Goal: Transaction & Acquisition: Purchase product/service

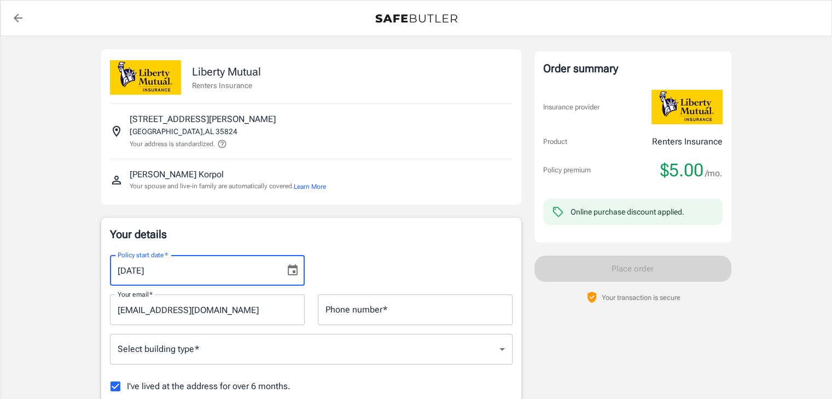
click at [138, 270] on input "09/16/2025" at bounding box center [193, 270] width 167 height 31
type input "09/15/2025"
click at [413, 254] on div "Policy start date   * 09/15/2025 Policy start date   *" at bounding box center [311, 265] width 416 height 39
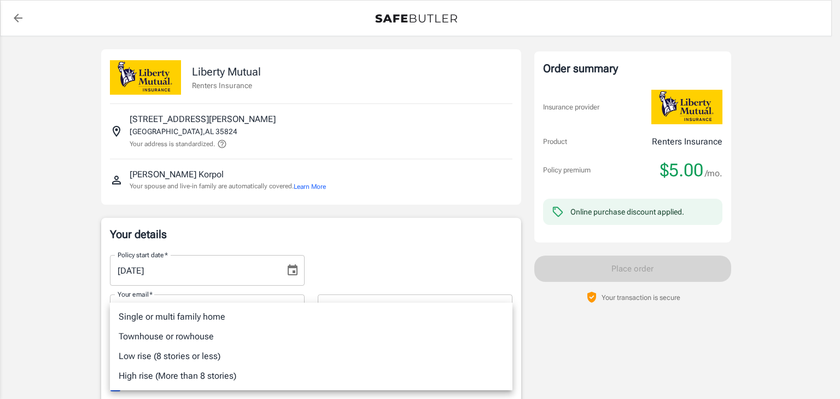
click at [188, 355] on li "Low rise (8 stories or less)" at bounding box center [311, 356] width 403 height 20
type input "lowrise"
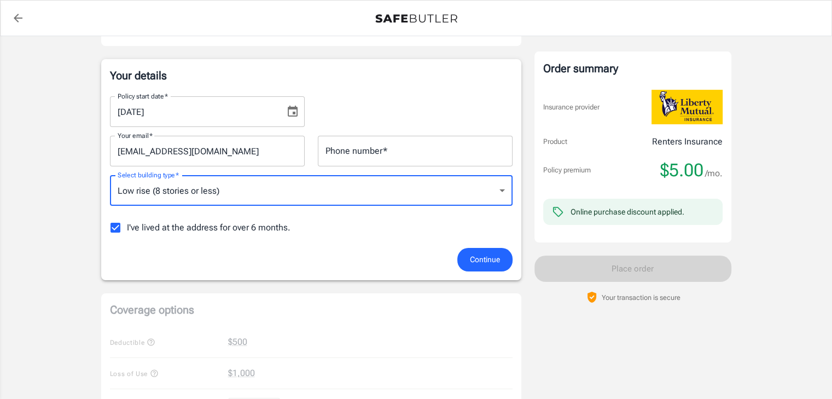
scroll to position [164, 0]
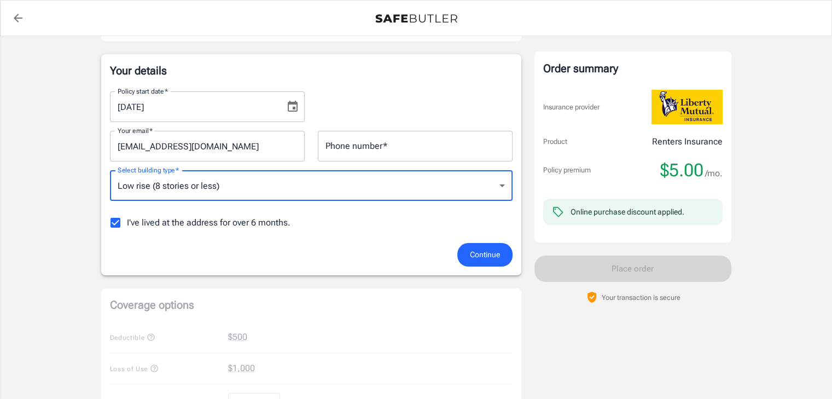
click at [117, 225] on input "I've lived at the address for over 6 months." at bounding box center [115, 222] width 23 height 23
checkbox input "false"
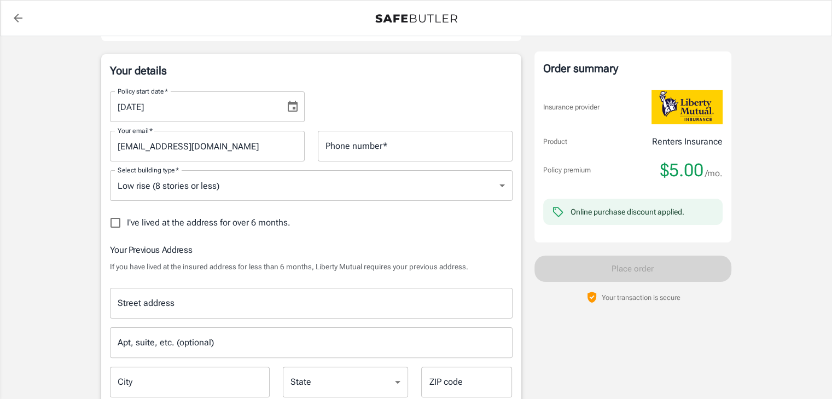
click at [182, 299] on input "Street address" at bounding box center [311, 303] width 393 height 21
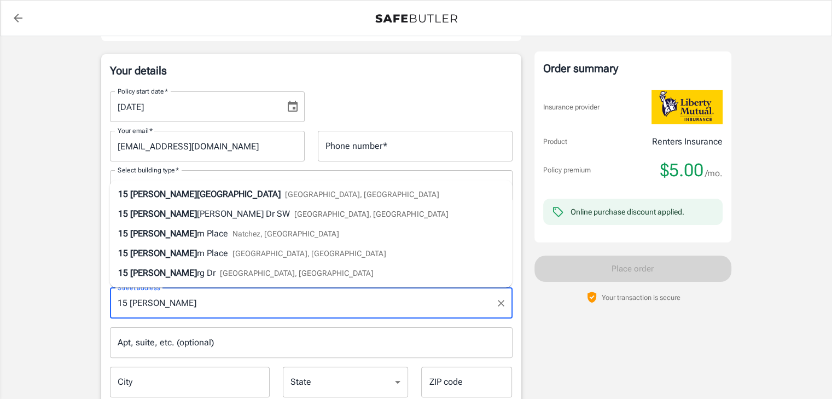
click at [182, 299] on input "15 [PERSON_NAME]" at bounding box center [303, 303] width 376 height 21
click at [294, 215] on span "[GEOGRAPHIC_DATA], [GEOGRAPHIC_DATA]" at bounding box center [371, 214] width 154 height 9
type input "[STREET_ADDRESS][PERSON_NAME][PERSON_NAME]"
type input "[GEOGRAPHIC_DATA]"
select select "AL"
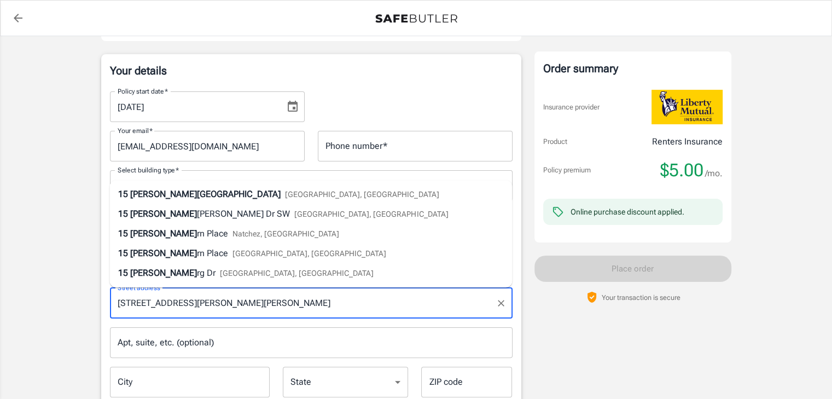
type input "35824"
type input "[STREET_ADDRESS][PERSON_NAME][PERSON_NAME]"
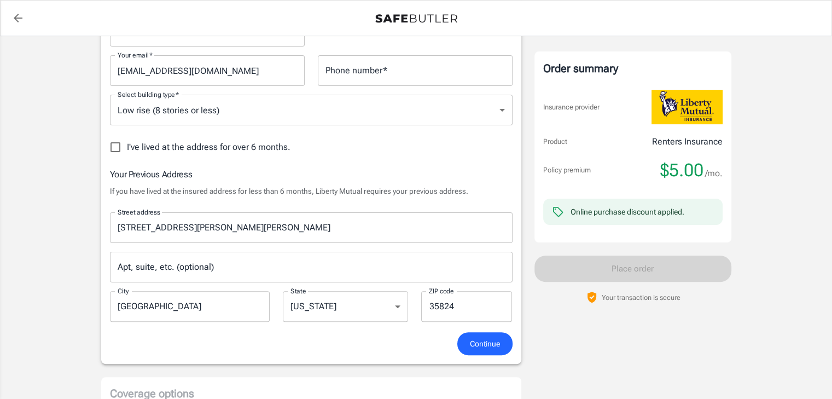
scroll to position [254, 0]
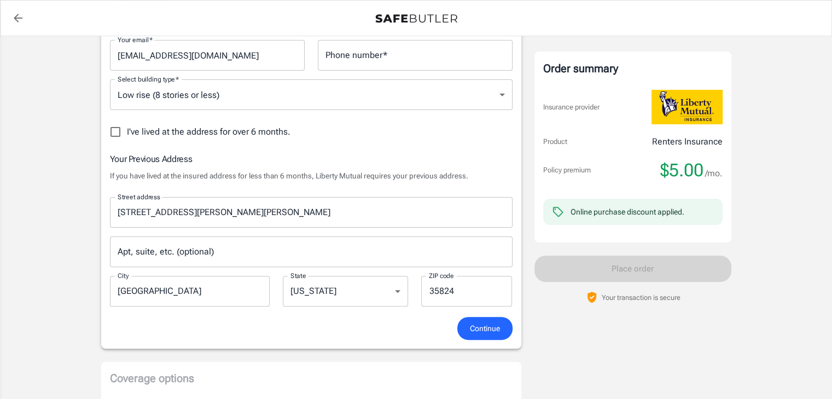
click at [234, 259] on input "Apt, suite, etc. (optional)" at bounding box center [311, 251] width 403 height 31
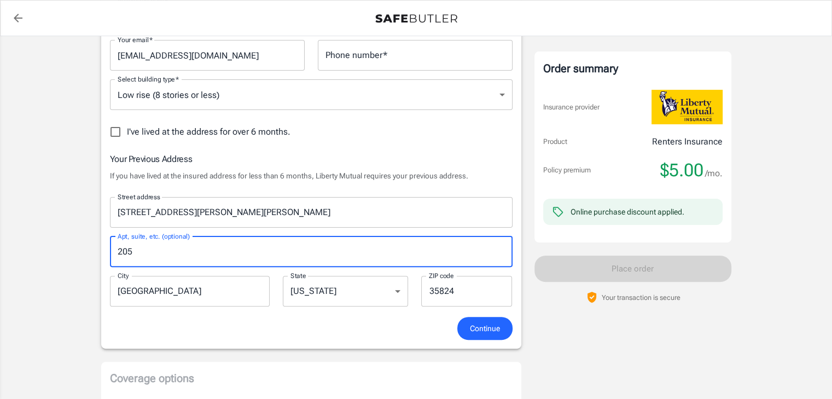
type input "205"
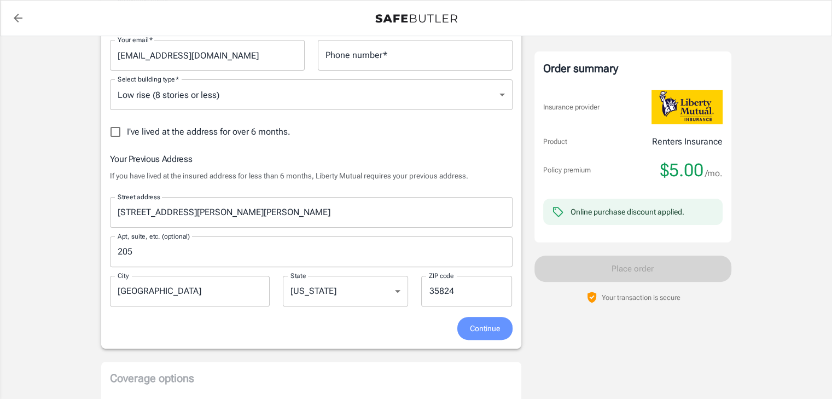
click at [484, 330] on span "Continue" at bounding box center [485, 329] width 30 height 14
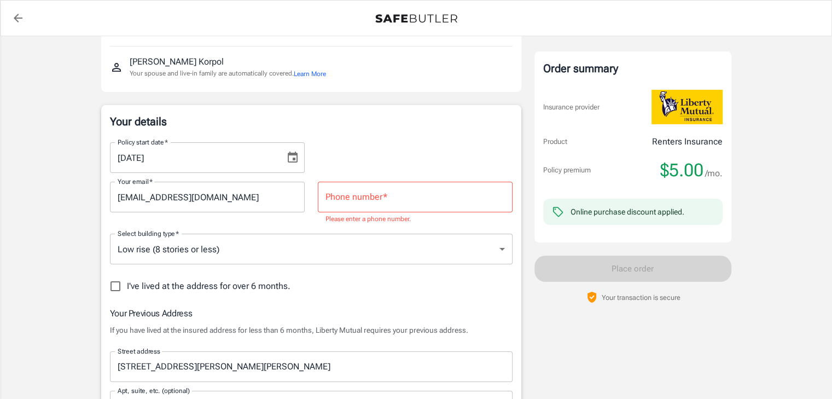
scroll to position [109, 0]
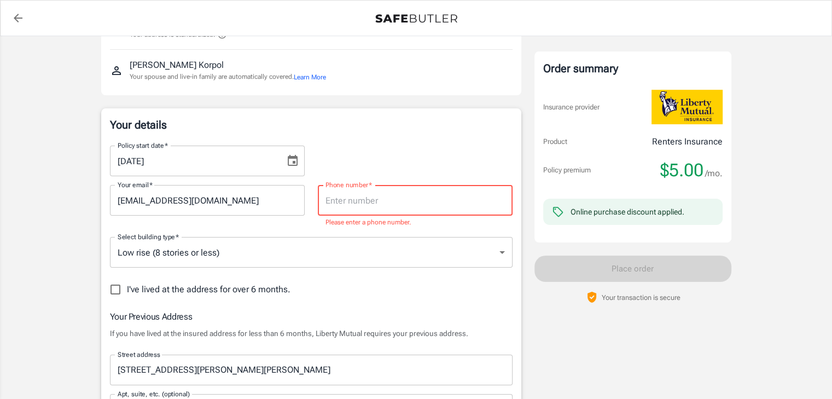
click at [391, 201] on input "Phone number   *" at bounding box center [415, 200] width 195 height 31
type input "7037171587"
type input "Ashburn"
type input "20148"
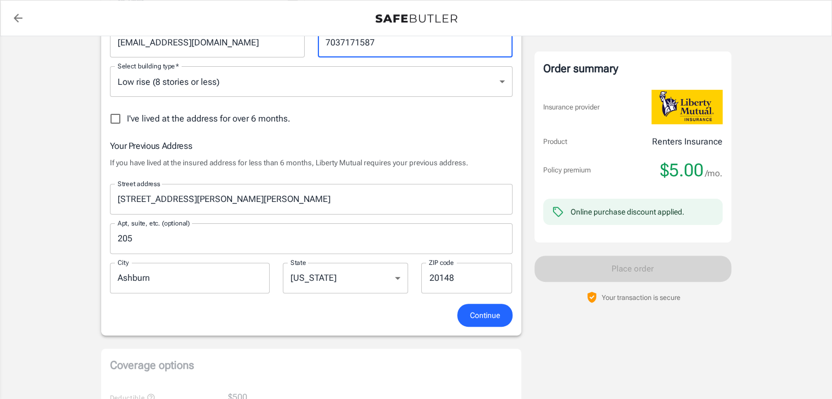
scroll to position [271, 0]
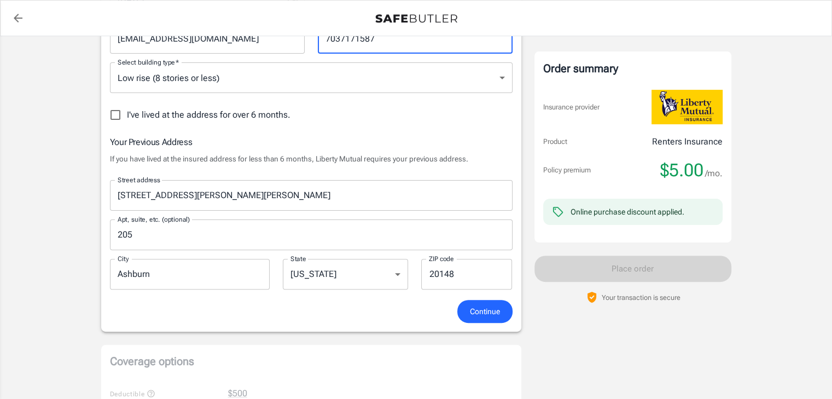
click at [166, 276] on input "Ashburn" at bounding box center [190, 274] width 160 height 31
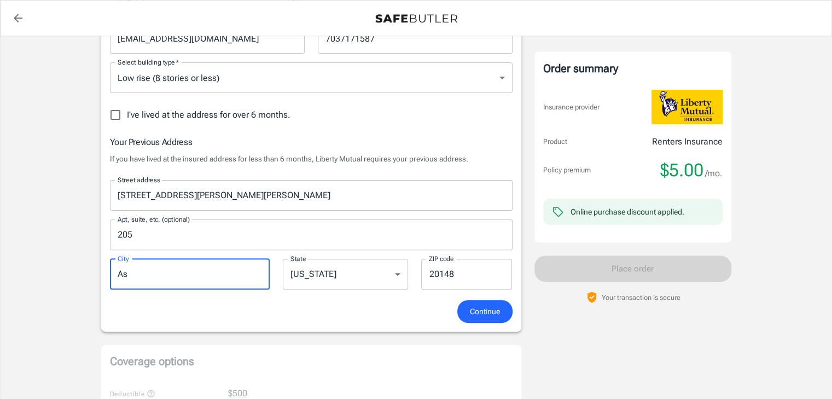
type input "A"
type input "[GEOGRAPHIC_DATA]"
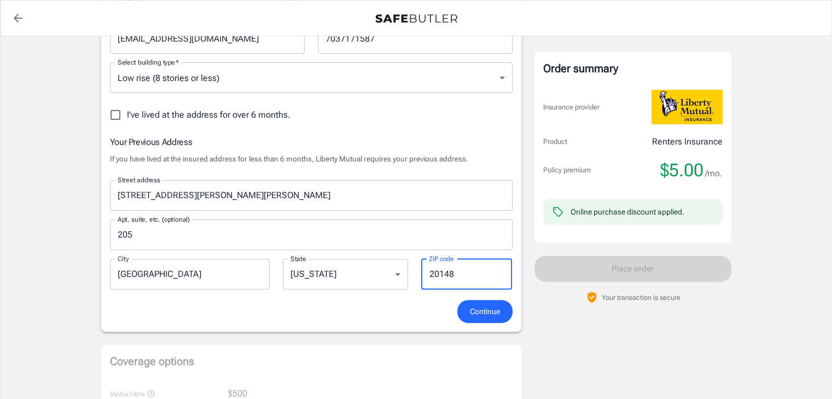
click at [461, 271] on input "20148" at bounding box center [466, 274] width 91 height 31
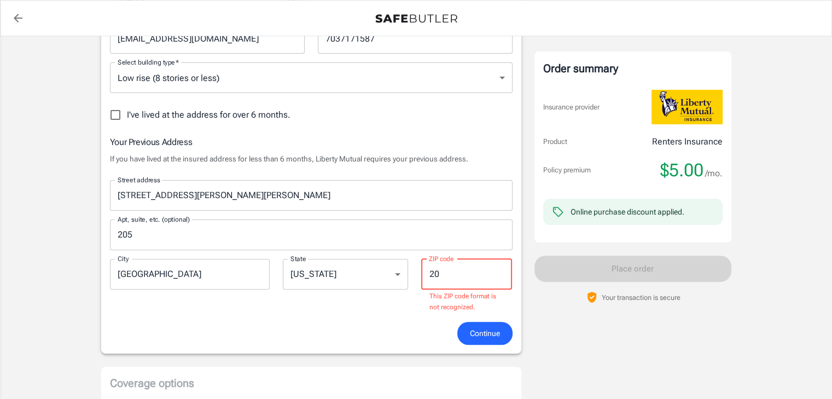
type input "2"
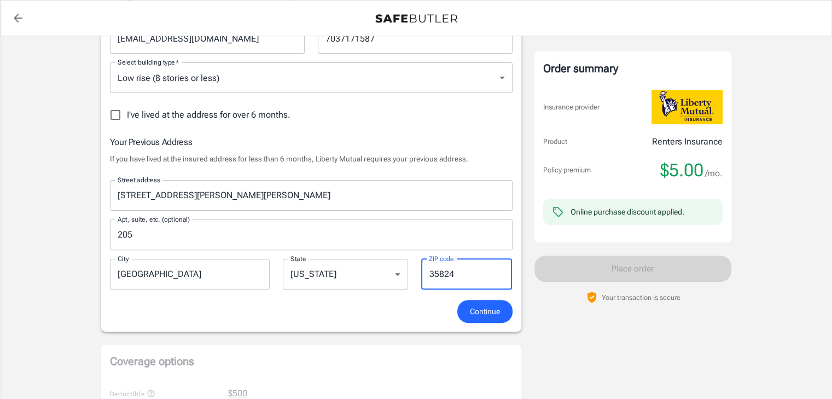
type input "35824"
click at [482, 307] on span "Continue" at bounding box center [485, 312] width 30 height 14
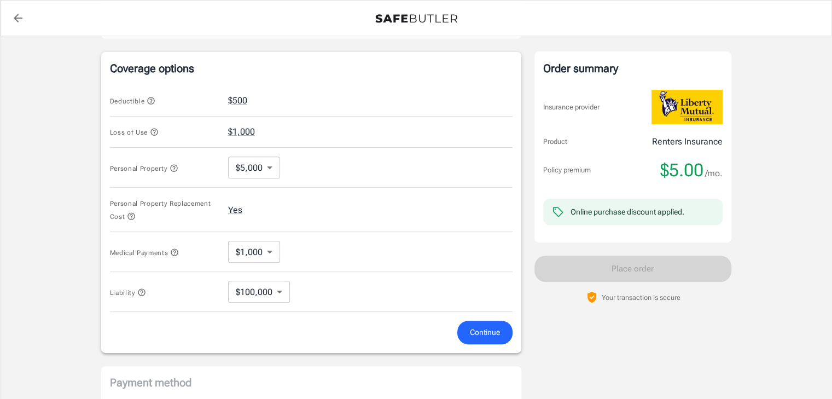
scroll to position [442, 0]
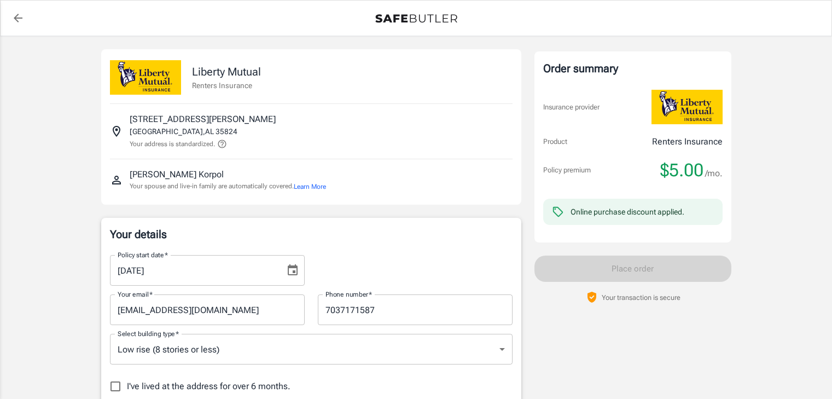
select select "AL"
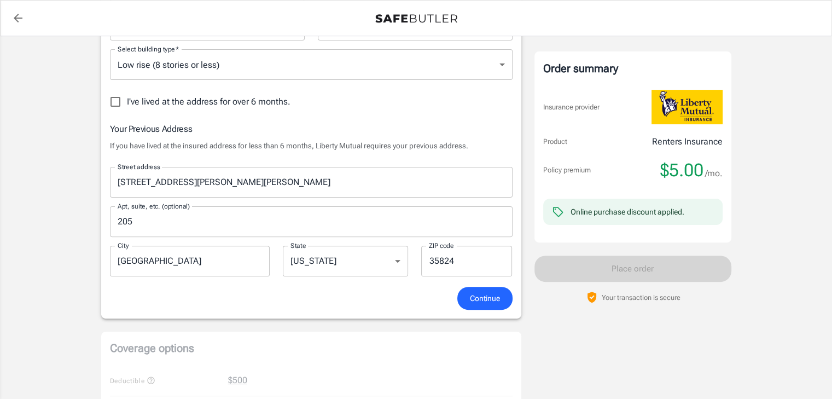
scroll to position [291, 0]
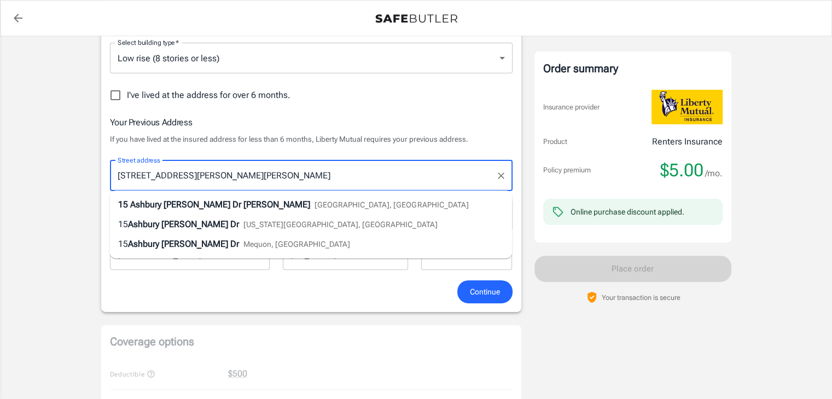
click at [239, 180] on input "[STREET_ADDRESS][PERSON_NAME][PERSON_NAME]" at bounding box center [303, 175] width 376 height 21
type input "1"
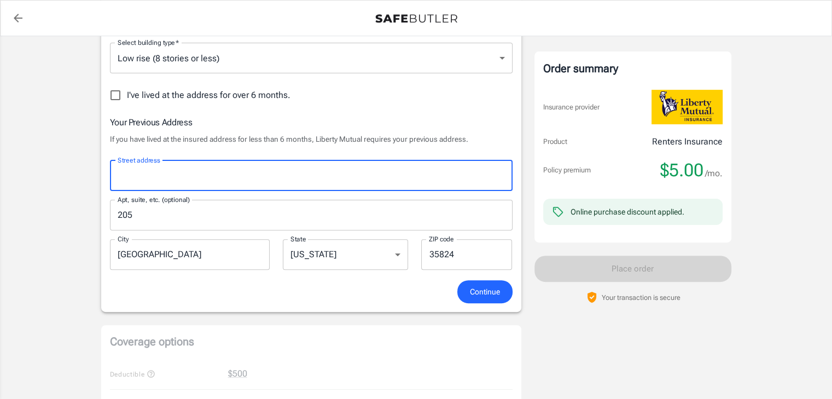
click at [172, 161] on div "Street address" at bounding box center [311, 175] width 403 height 31
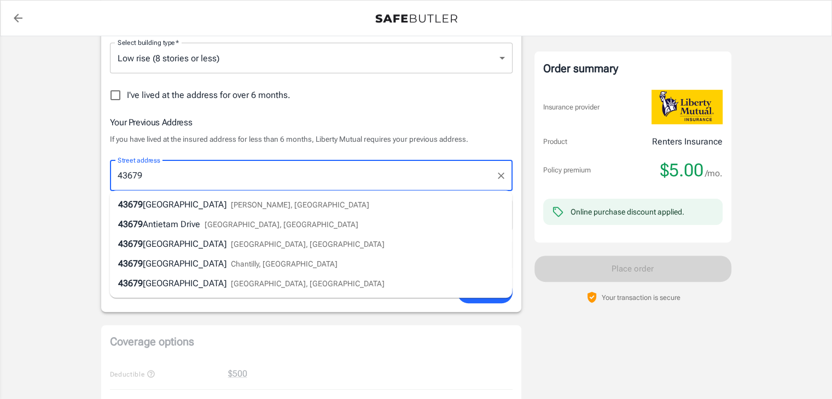
type input "43679 [GEOGRAPHIC_DATA]"
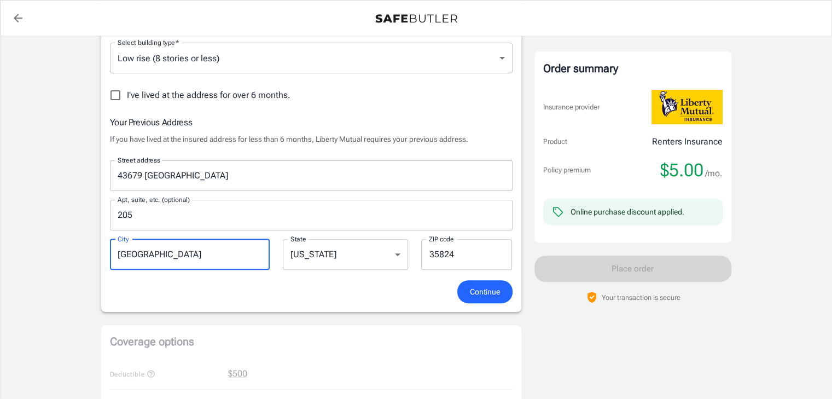
drag, startPoint x: 176, startPoint y: 253, endPoint x: 82, endPoint y: 258, distance: 94.8
click at [82, 258] on div "Policy premium $ 5.00 /mo Liberty Mutual Renters Insurance [STREET_ADDRESS][PER…" at bounding box center [416, 288] width 832 height 1086
type input "Ashburn"
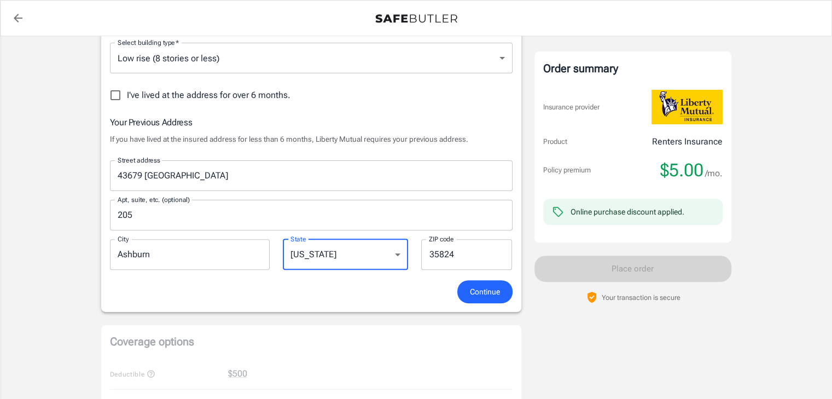
select select "VA"
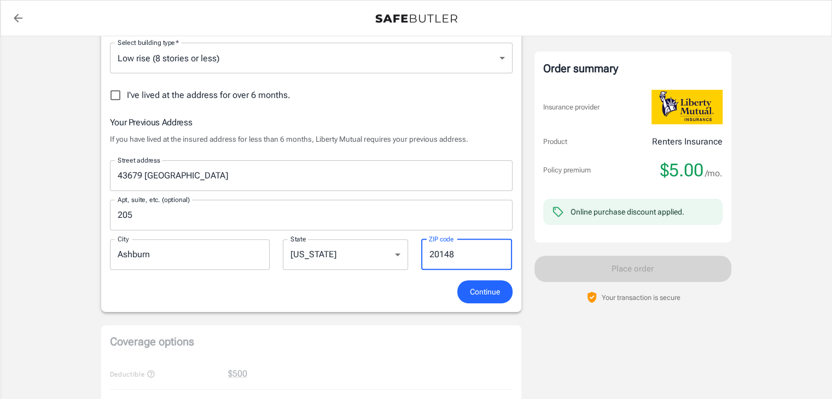
scroll to position [299, 0]
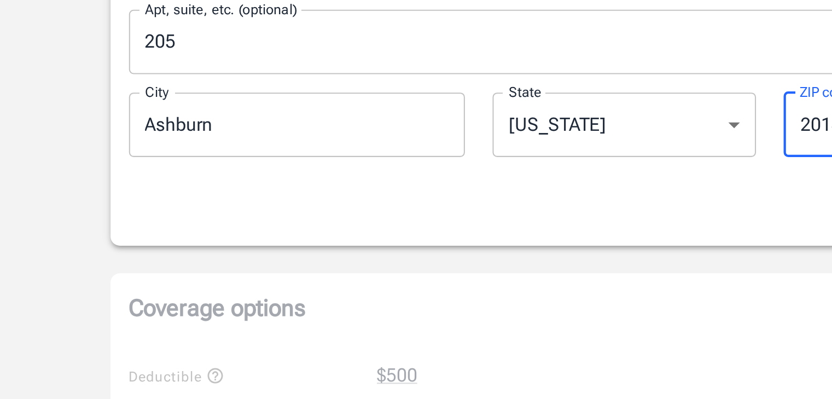
type input "20148"
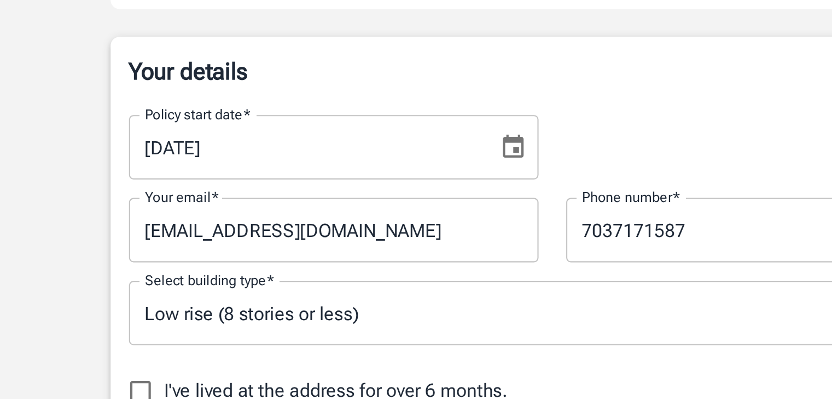
scroll to position [152, 0]
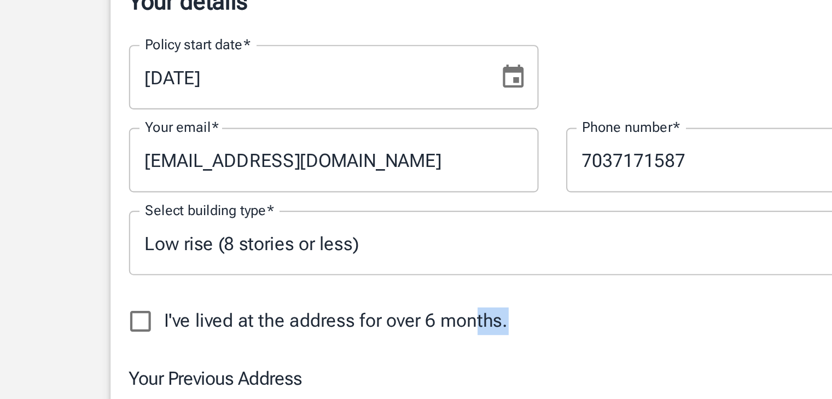
drag, startPoint x: 365, startPoint y: 235, endPoint x: 271, endPoint y: 233, distance: 93.6
click at [271, 233] on div "I've lived at the address for over 6 months." at bounding box center [311, 234] width 403 height 23
click at [337, 216] on div "Policy start date   * [DATE] Policy start date   * Your email   * [EMAIL_ADDRES…" at bounding box center [311, 257] width 403 height 325
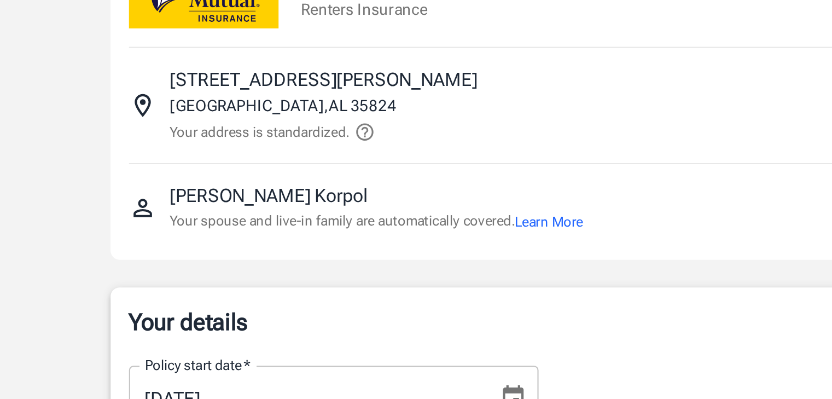
scroll to position [9, 0]
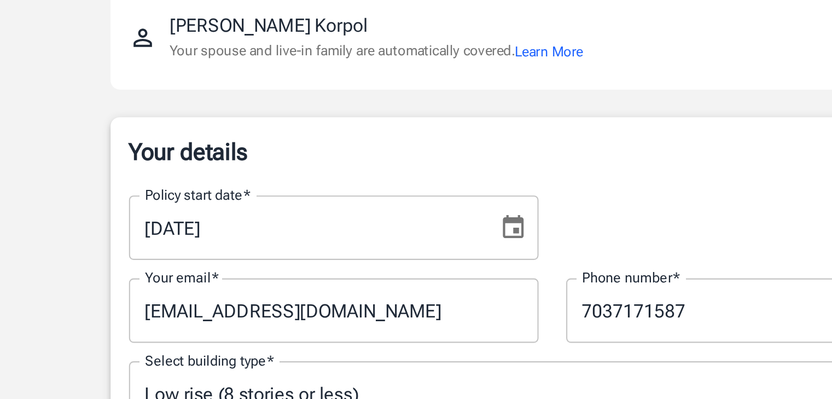
click at [393, 233] on div "Your details Policy start date   * [DATE] Policy start date   * Your email   * …" at bounding box center [311, 402] width 403 height 368
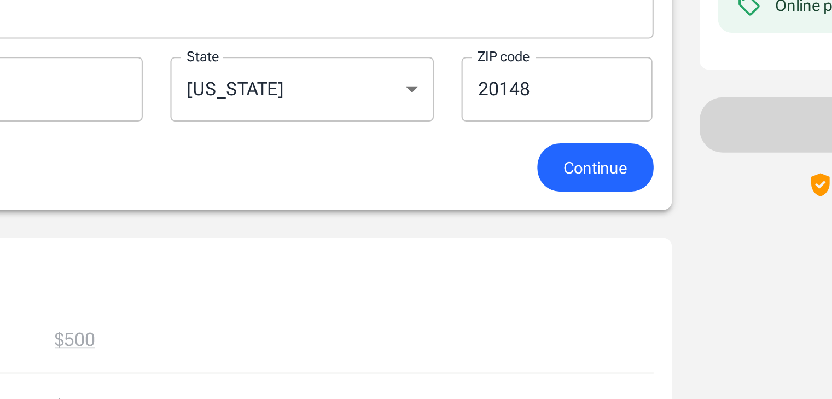
scroll to position [305, 0]
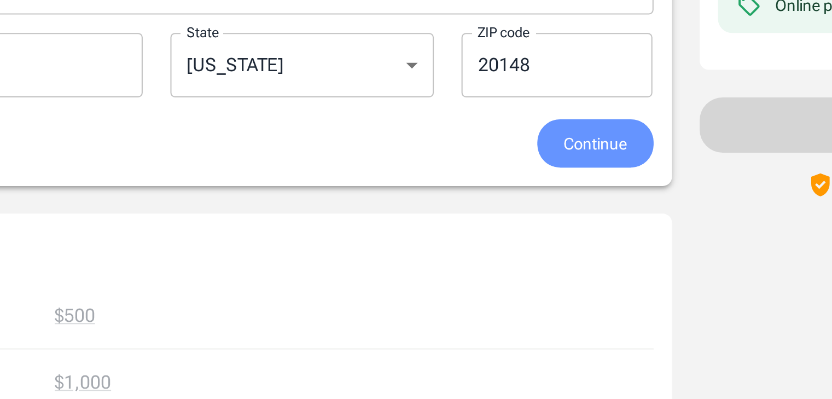
click at [495, 276] on span "Continue" at bounding box center [485, 278] width 30 height 14
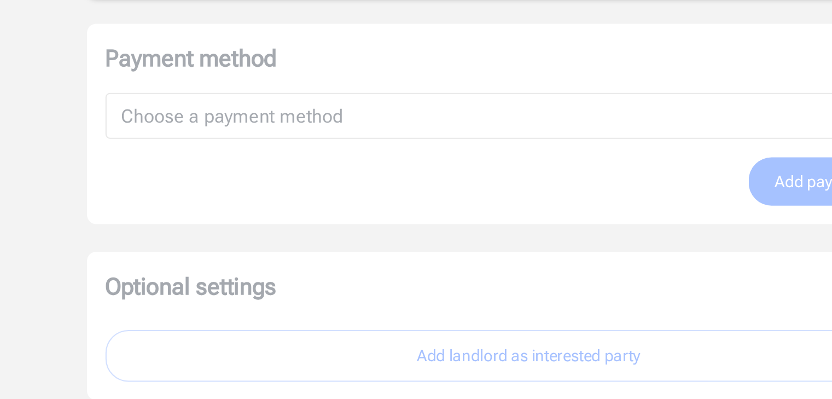
scroll to position [612, 0]
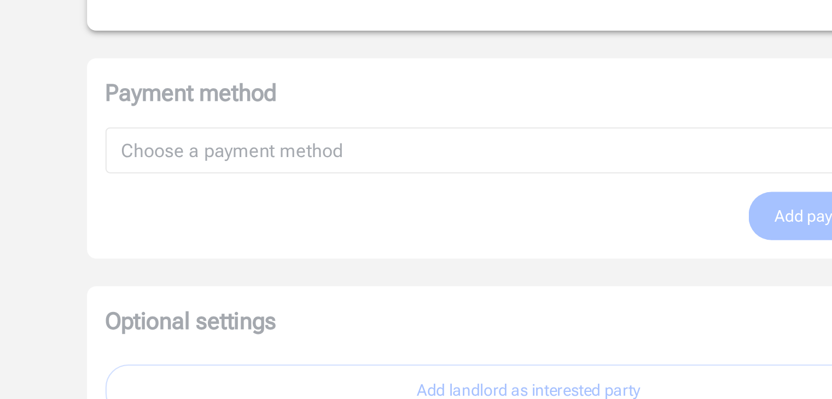
click at [254, 236] on div "Payment method Choose a payment method ​ Choose a payment method Add payment me…" at bounding box center [311, 243] width 420 height 96
click at [396, 313] on div "Optional settings Add landlord as interested party" at bounding box center [311, 338] width 420 height 71
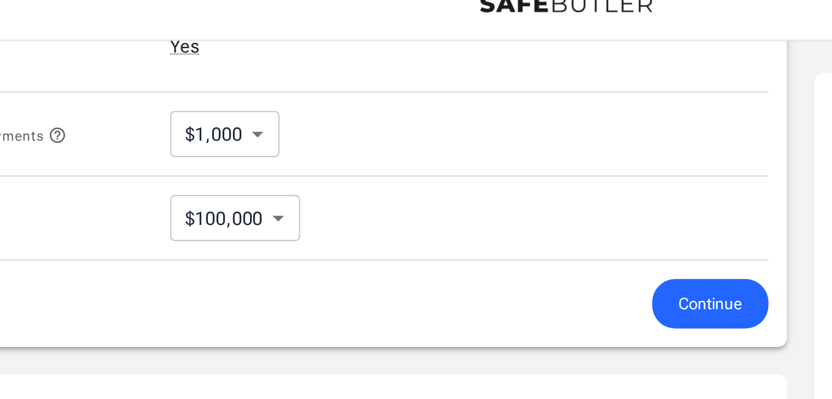
click at [495, 158] on span "Continue" at bounding box center [485, 161] width 30 height 14
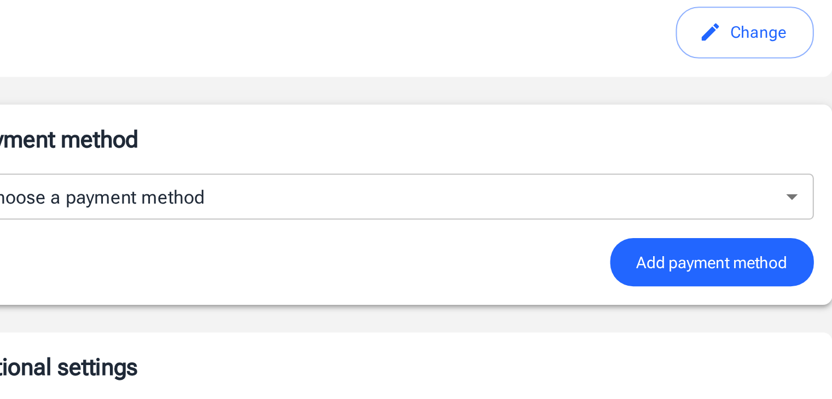
scroll to position [604, 0]
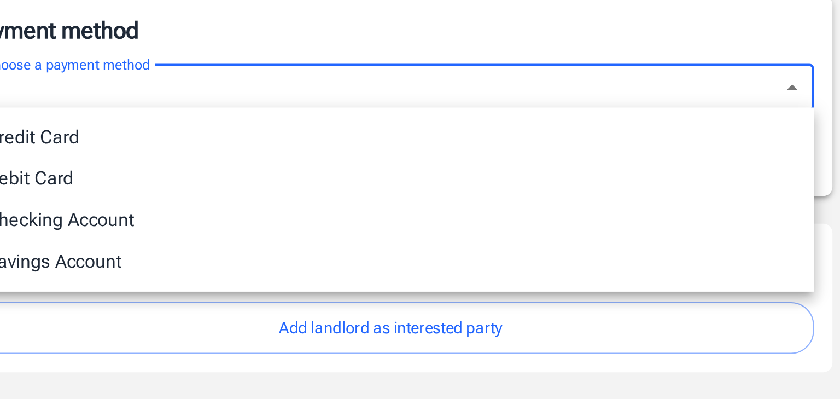
click at [394, 316] on div "Credit Card Debit Card Checking Account Savings Account" at bounding box center [420, 199] width 840 height 399
click at [501, 223] on div at bounding box center [420, 199] width 840 height 399
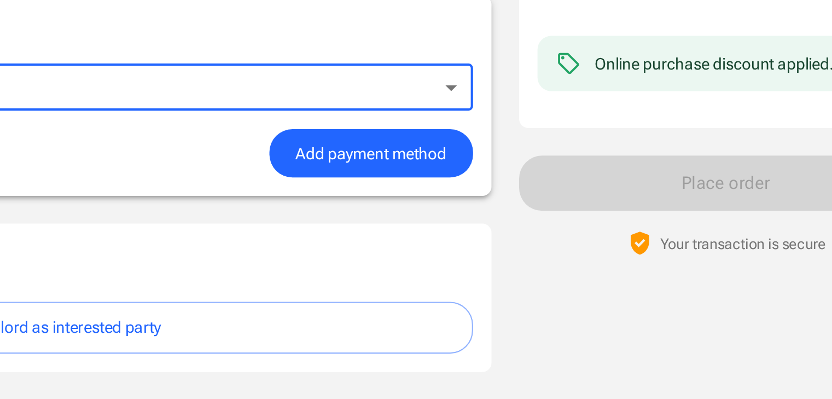
click at [471, 258] on span "Add payment method" at bounding box center [464, 255] width 72 height 14
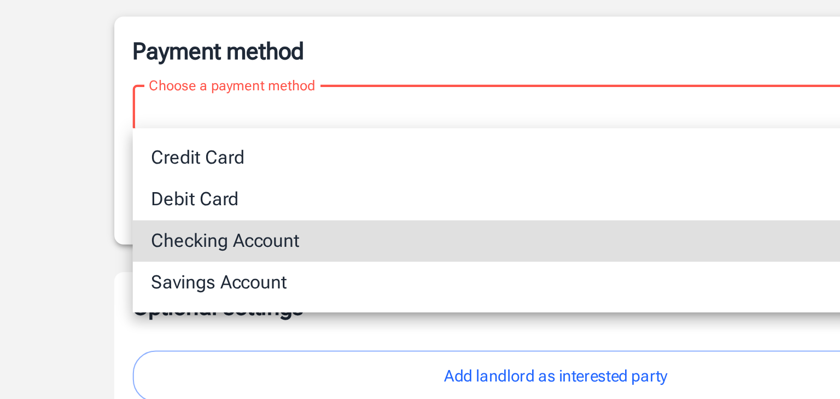
click at [158, 286] on li "Checking Account" at bounding box center [311, 286] width 403 height 20
type input "checking"
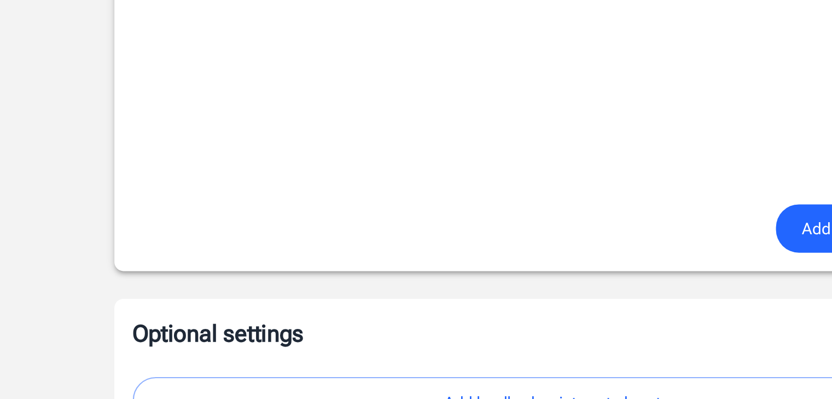
scroll to position [873, 0]
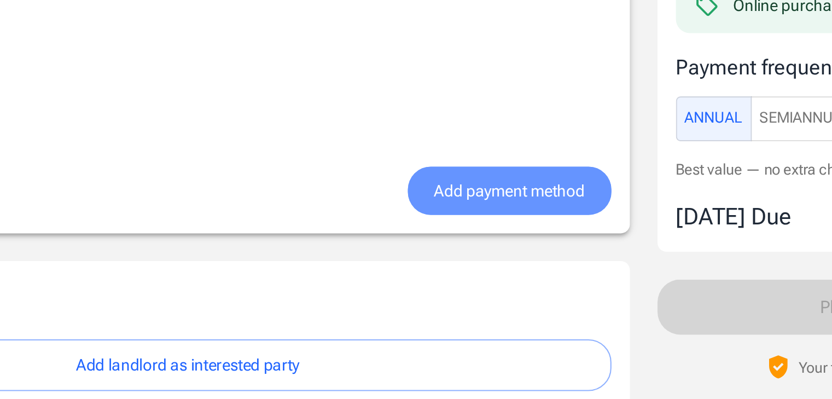
click at [491, 301] on span "Add payment method" at bounding box center [464, 300] width 72 height 14
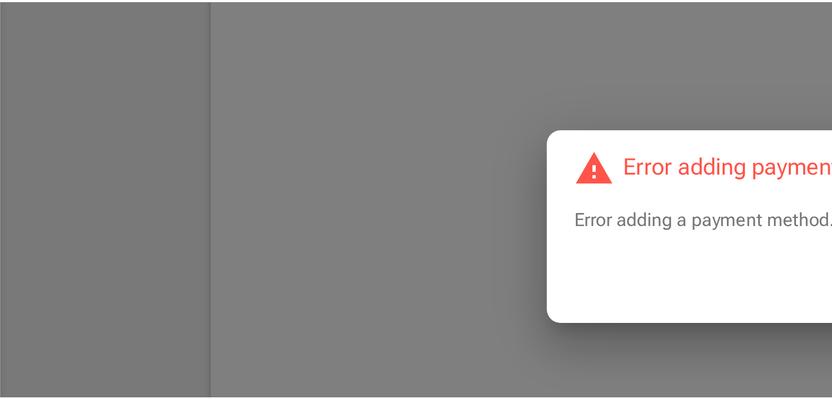
scroll to position [838, 0]
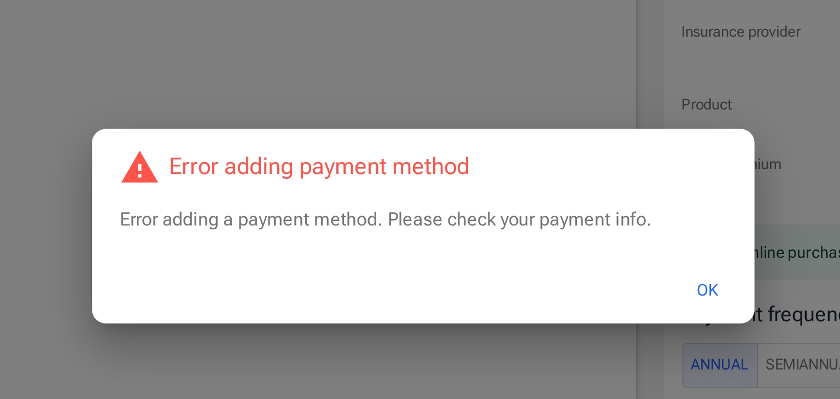
click at [553, 229] on button "OK" at bounding box center [556, 230] width 36 height 24
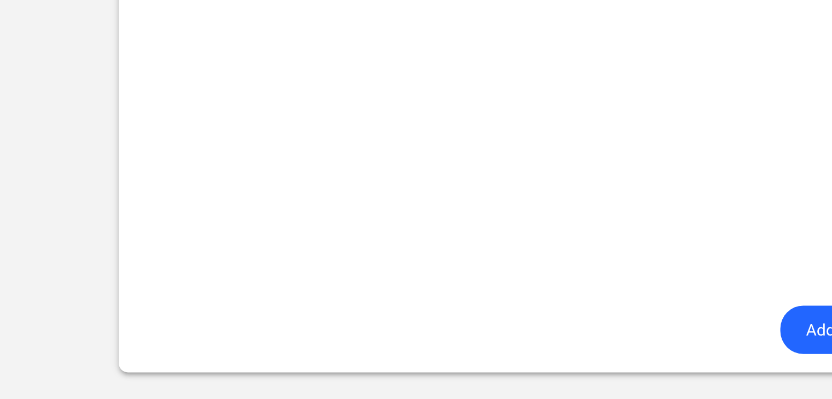
scroll to position [824, 0]
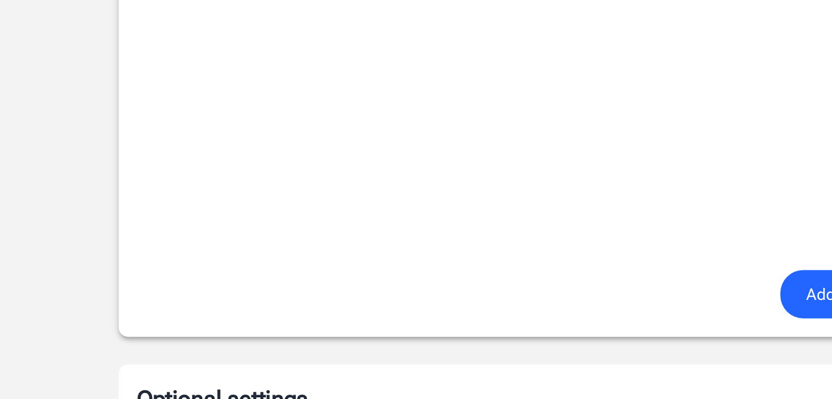
click at [429, 345] on span "Add payment method" at bounding box center [464, 350] width 72 height 14
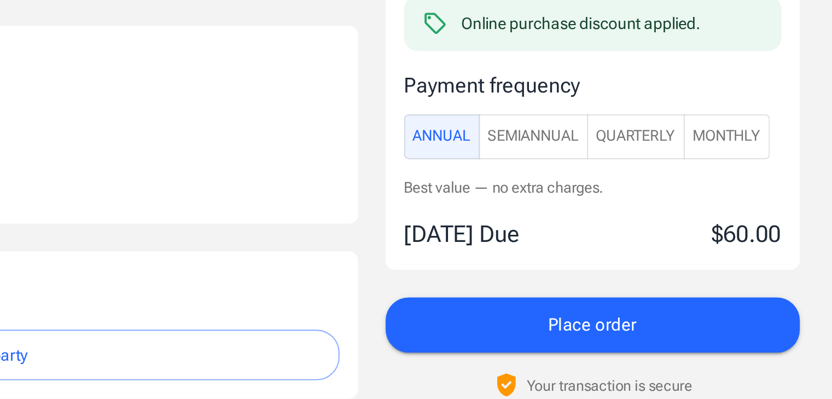
scroll to position [649, 0]
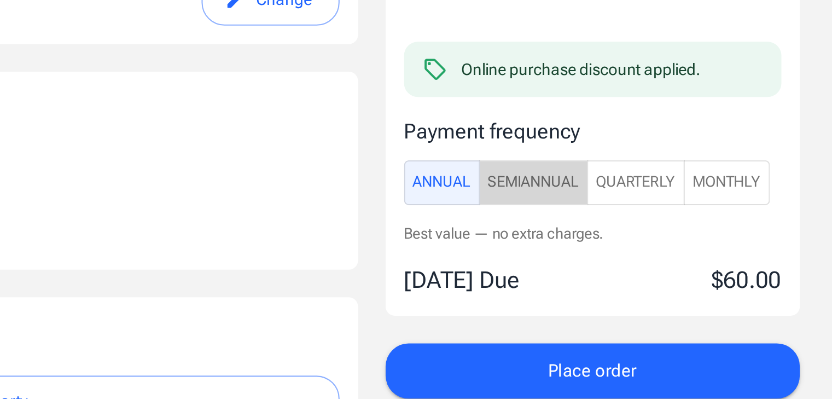
click at [607, 185] on span "SemiAnnual" at bounding box center [604, 187] width 43 height 13
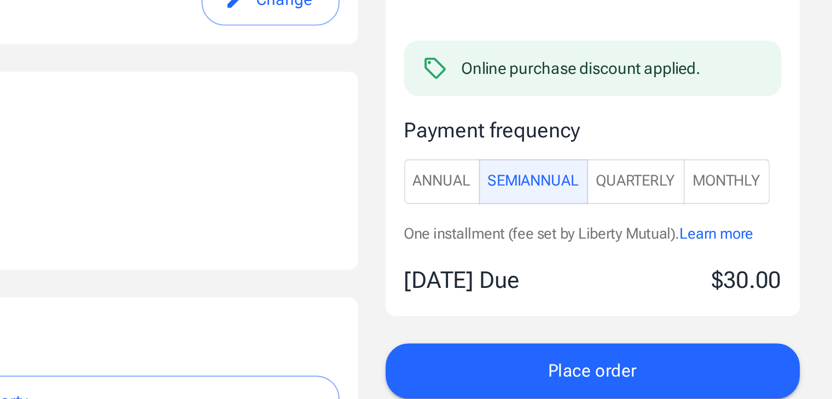
click at [557, 185] on span "Annual" at bounding box center [561, 186] width 27 height 13
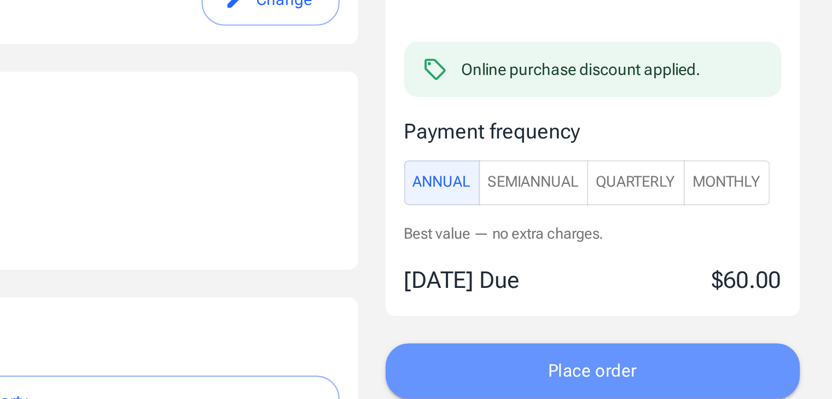
click at [624, 274] on span "Place order" at bounding box center [633, 276] width 42 height 14
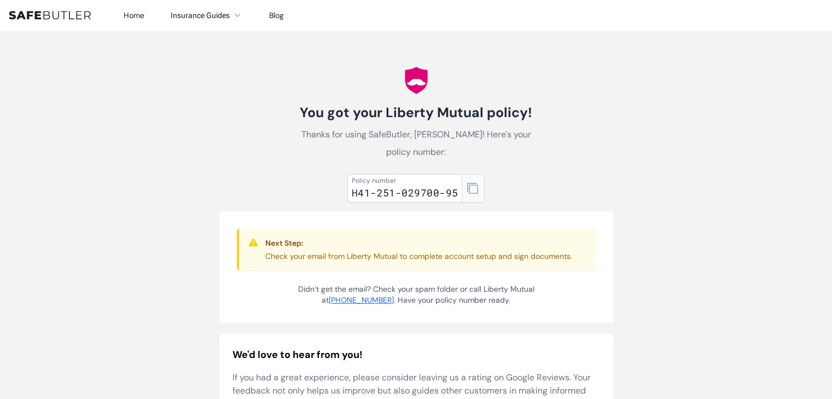
click at [471, 187] on icon "button" at bounding box center [472, 188] width 11 height 11
